Goal: Navigation & Orientation: Find specific page/section

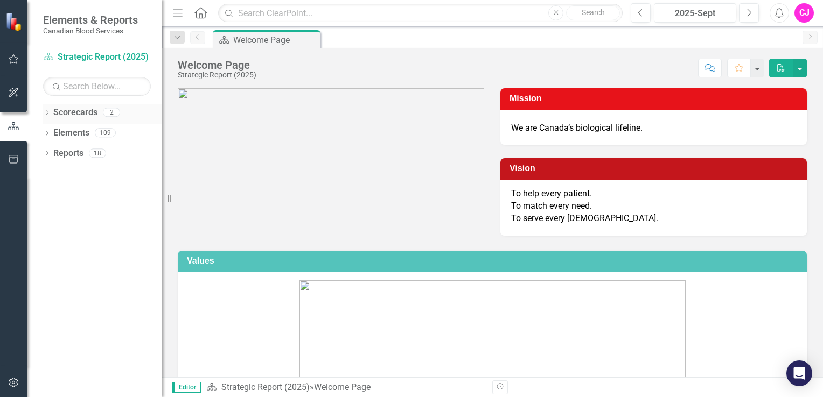
click at [46, 111] on icon "Dropdown" at bounding box center [47, 114] width 8 height 6
click at [92, 130] on link "Strategic Report (2025)" at bounding box center [110, 133] width 102 height 12
click at [45, 193] on icon "Dropdown" at bounding box center [47, 195] width 8 height 6
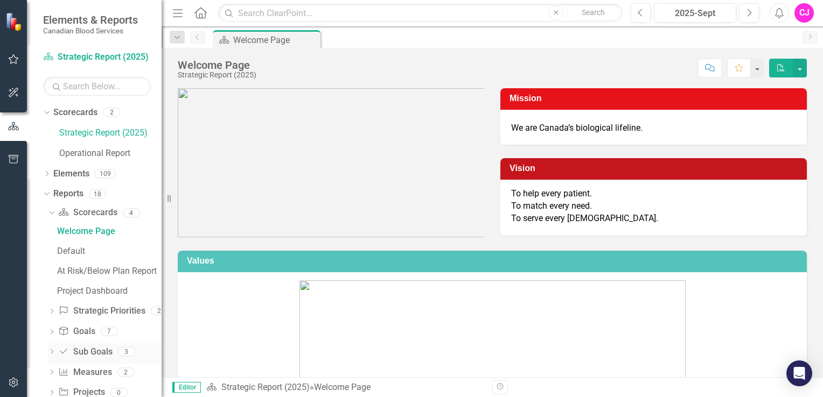
click at [52, 350] on icon "Dropdown" at bounding box center [52, 353] width 8 height 6
click at [45, 171] on div "Dropdown" at bounding box center [47, 175] width 8 height 9
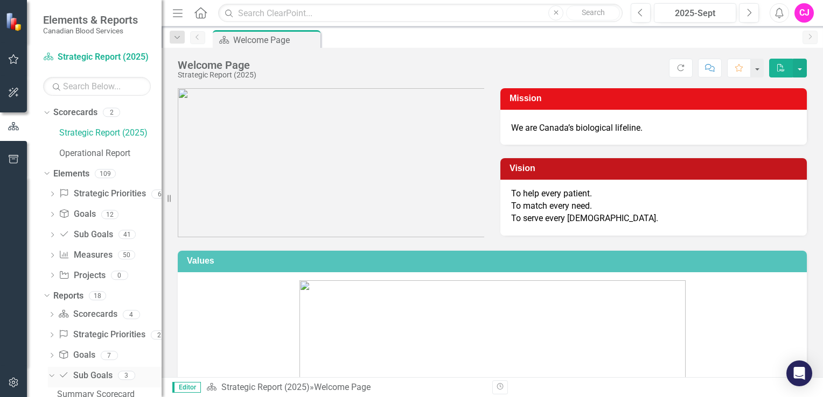
click at [93, 378] on link "Sub Goals Sub Goals" at bounding box center [85, 376] width 54 height 12
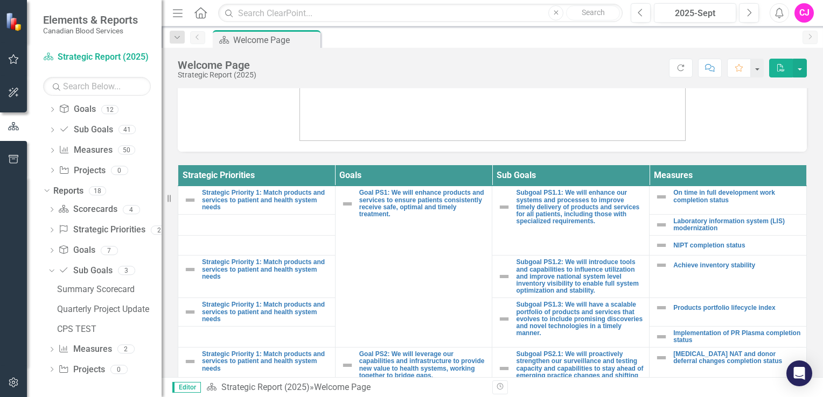
scroll to position [54, 0]
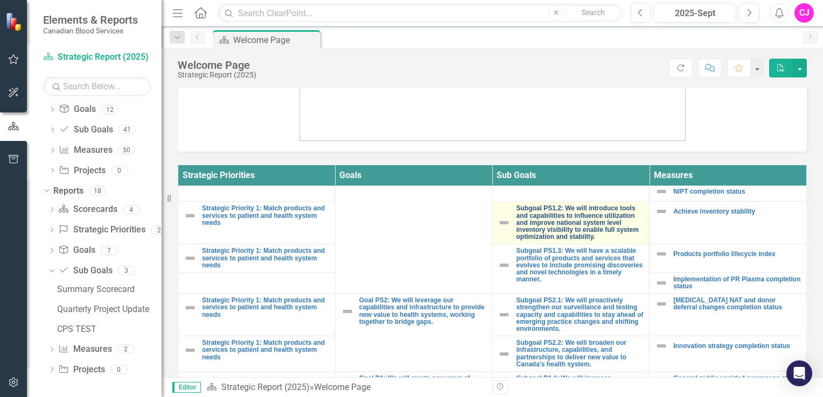
click at [599, 219] on link "Subgoal PS1.2: We will introduce tools and capabilities to influence utilizatio…" at bounding box center [580, 223] width 128 height 36
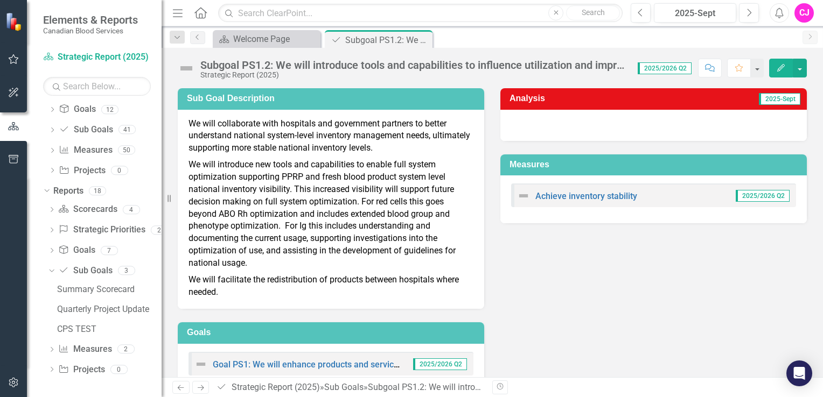
click at [310, 66] on div "Subgoal PS1.2: We will introduce tools and capabilities to influence utilizatio…" at bounding box center [413, 65] width 426 height 12
click at [582, 63] on div "Subgoal PS1.2: We will introduce tools and capabilities to influence utilizatio…" at bounding box center [413, 65] width 426 height 12
click at [590, 68] on div "Subgoal PS1.2: We will introduce tools and capabilities to influence utilizatio…" at bounding box center [413, 65] width 426 height 12
click at [300, 37] on div "Welcome Page" at bounding box center [268, 38] width 71 height 13
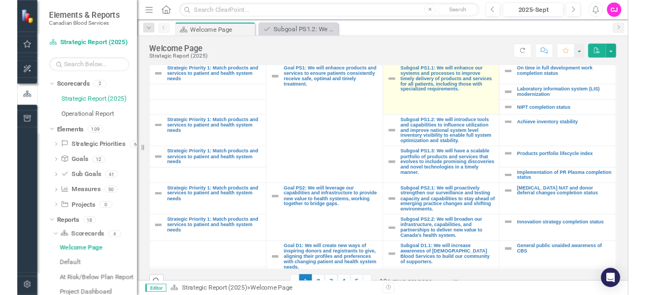
scroll to position [431, 0]
